Goal: Complete application form

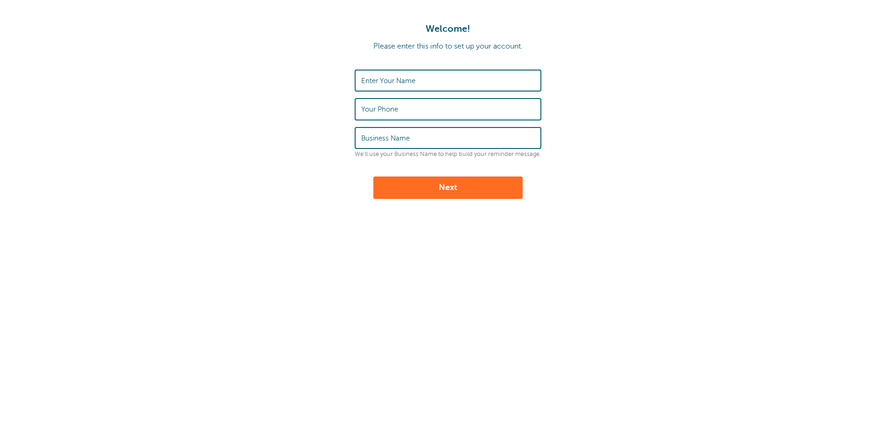
click at [391, 82] on label "Enter Your Name" at bounding box center [388, 81] width 54 height 8
click at [391, 82] on input "Enter Your Name" at bounding box center [448, 80] width 174 height 20
click at [390, 82] on input "Enter Your Name" at bounding box center [448, 80] width 174 height 20
click at [389, 83] on input "Enter Your Name" at bounding box center [448, 80] width 174 height 20
type input "joy"
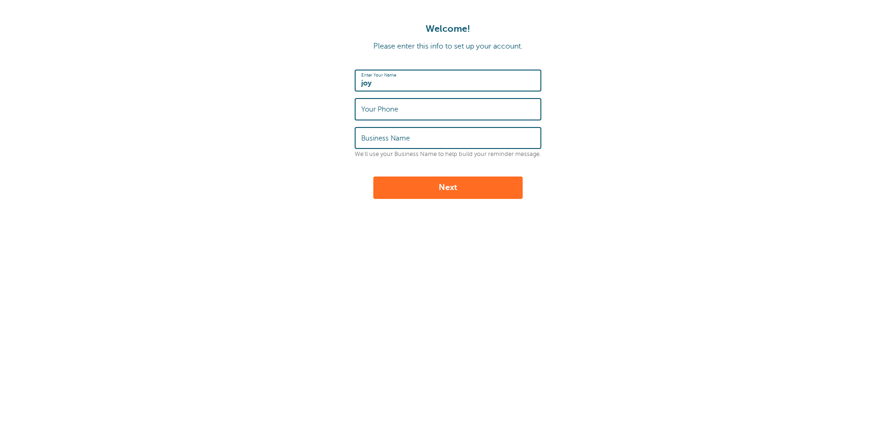
click at [389, 111] on label "Your Phone" at bounding box center [379, 109] width 37 height 8
click at [389, 111] on input "Your Phone" at bounding box center [448, 109] width 174 height 20
type input "09018214280"
click at [389, 137] on label "Business Name" at bounding box center [385, 138] width 49 height 8
click at [389, 137] on input "Business Name" at bounding box center [448, 138] width 174 height 20
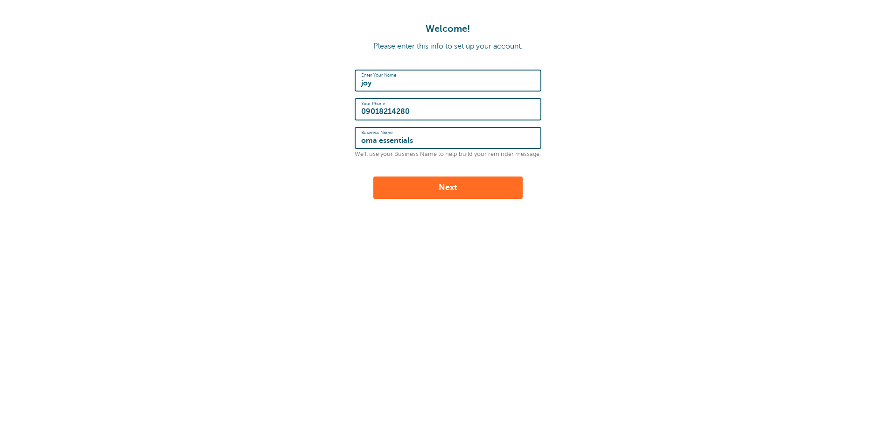
type input "oma essentials"
click at [396, 173] on div "Enter Your Name joy Your Phone 09018214280 Business Name oma essentials We'll u…" at bounding box center [448, 134] width 187 height 129
click at [399, 185] on button "Next" at bounding box center [447, 187] width 149 height 22
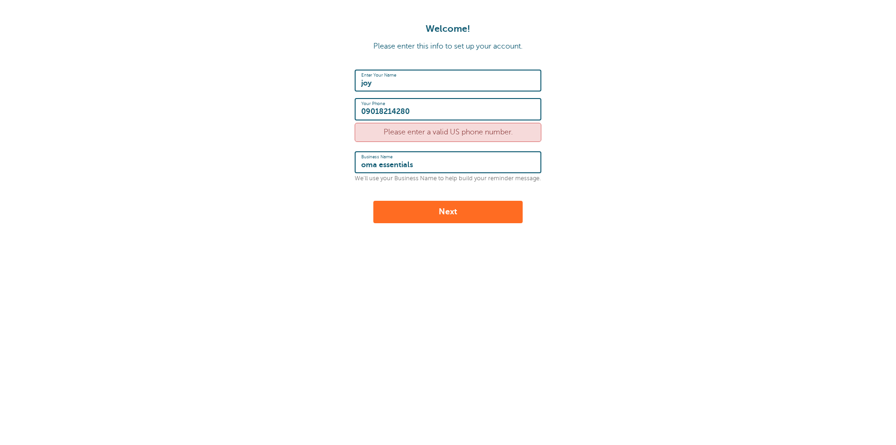
click at [364, 112] on input "09018214280" at bounding box center [448, 109] width 174 height 20
type input "[PHONE_NUMBER]"
click at [388, 260] on div "Welcome! Please enter this info to set up your account. Enter Your Name [PERSON…" at bounding box center [448, 167] width 896 height 335
click at [406, 225] on div "Welcome! Please enter this info to set up your account. Enter Your Name joy You…" at bounding box center [448, 167] width 896 height 335
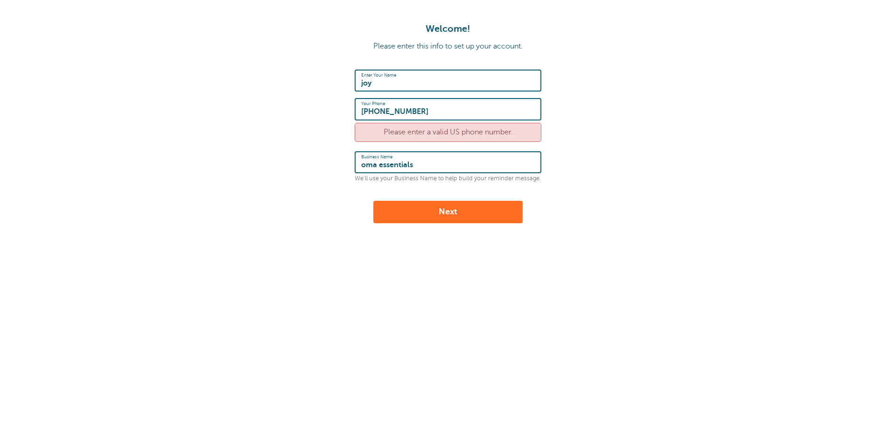
click at [408, 217] on button "Next" at bounding box center [447, 212] width 149 height 22
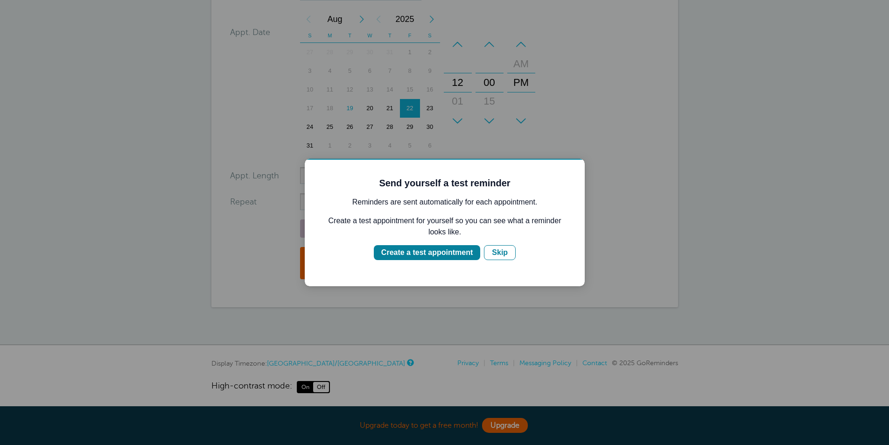
scroll to position [189, 0]
click at [427, 255] on div "Create a test appointment" at bounding box center [427, 252] width 92 height 11
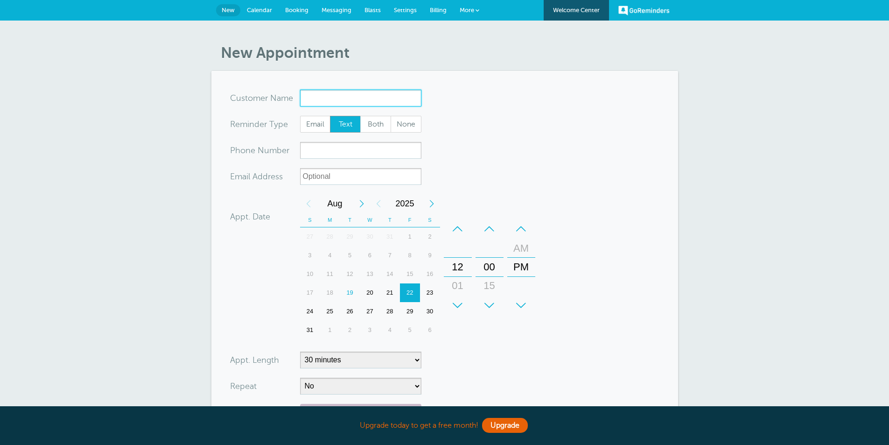
scroll to position [0, 0]
click at [330, 100] on input "x-no-autofill" at bounding box center [360, 98] width 121 height 17
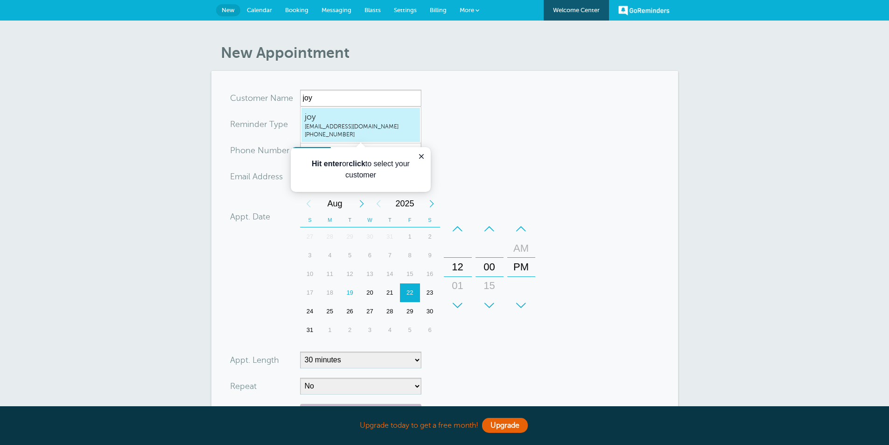
type input "joybasseyj2504@gmail.com+23409018214280"
type input "joy"
type input "+23409018214280"
type input "basseyj2504@gmail.com"
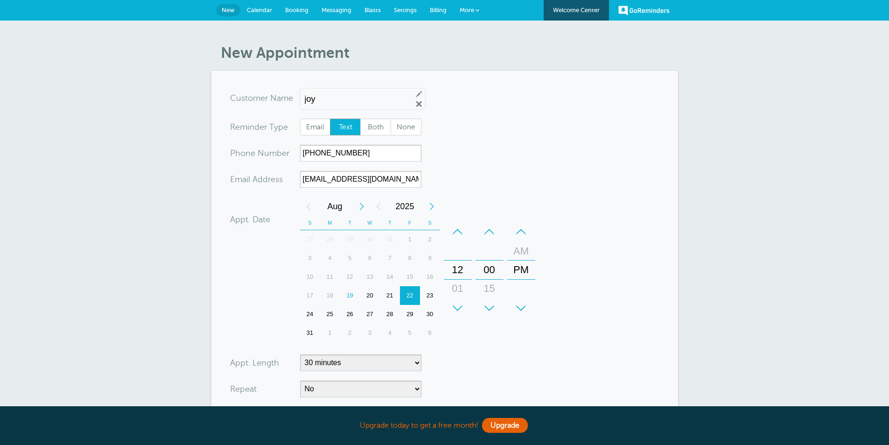
scroll to position [191, 0]
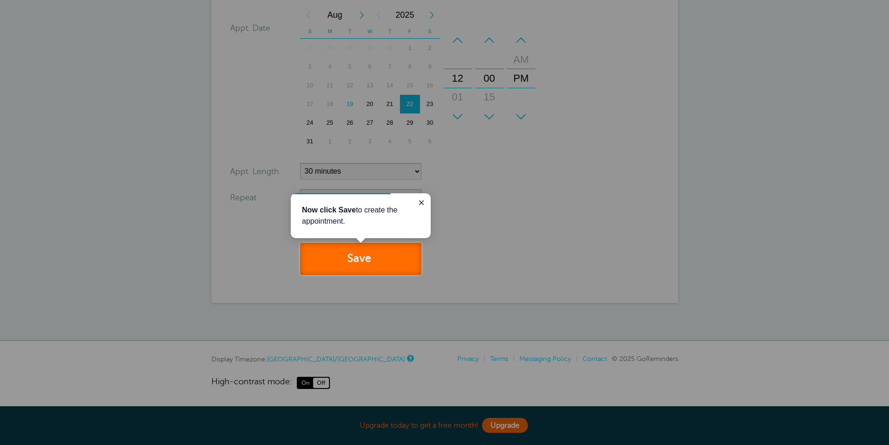
click at [373, 247] on button "Save" at bounding box center [360, 259] width 121 height 32
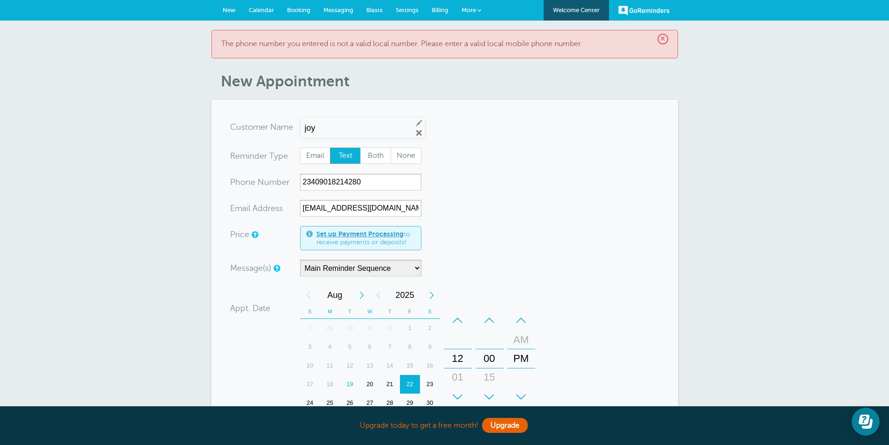
click at [454, 172] on form "You are creating a new customer. To use an existing customer select one from th…" at bounding box center [444, 351] width 429 height 464
click at [357, 178] on input "23409018214280" at bounding box center [360, 182] width 121 height 17
drag, startPoint x: 372, startPoint y: 183, endPoint x: 304, endPoint y: 189, distance: 68.0
click at [304, 189] on input "23409018214280" at bounding box center [360, 182] width 121 height 17
click at [585, 195] on form "You are creating a new customer. To use an existing customer select one from th…" at bounding box center [444, 351] width 429 height 464
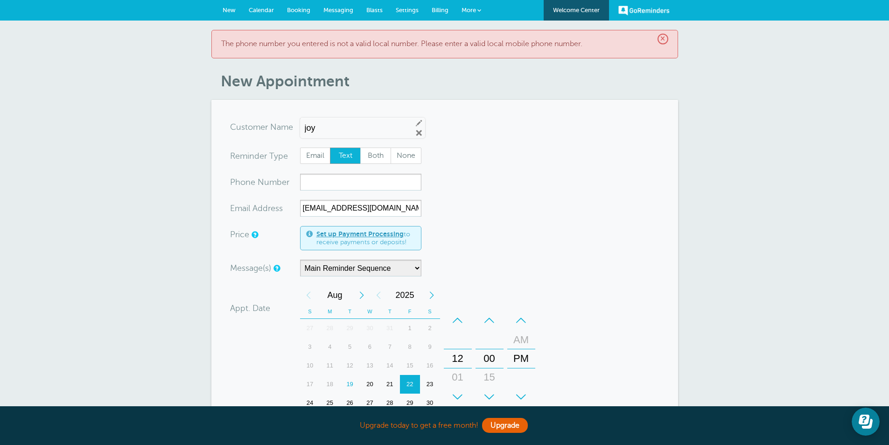
click at [325, 234] on link "Set up Payment Processing" at bounding box center [360, 233] width 87 height 7
